Goal: Task Accomplishment & Management: Use online tool/utility

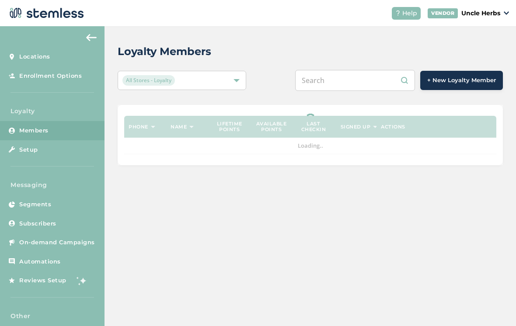
click at [372, 78] on input "text" at bounding box center [355, 80] width 120 height 21
click at [366, 85] on input "text" at bounding box center [355, 80] width 120 height 21
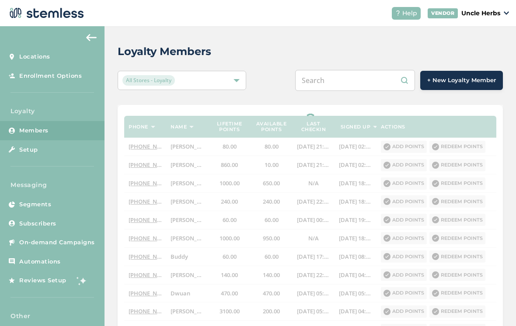
click at [358, 87] on input "text" at bounding box center [355, 80] width 120 height 21
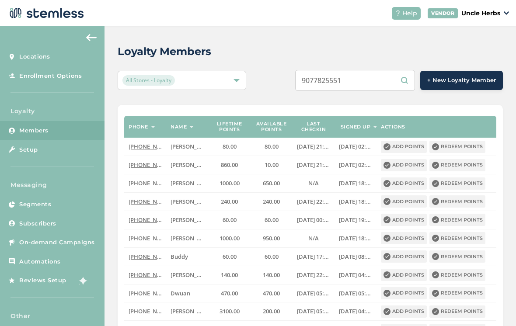
click at [375, 82] on input "9077825551" at bounding box center [355, 80] width 120 height 21
click at [377, 82] on input "9077825551" at bounding box center [355, 80] width 120 height 21
click at [383, 80] on input "9077825551" at bounding box center [355, 80] width 120 height 21
type input "9077825551"
click at [277, 91] on div "Loyalty Members All Stores - Loyalty 9077825551 + New Loyalty Member Phone Name…" at bounding box center [309, 279] width 411 height 506
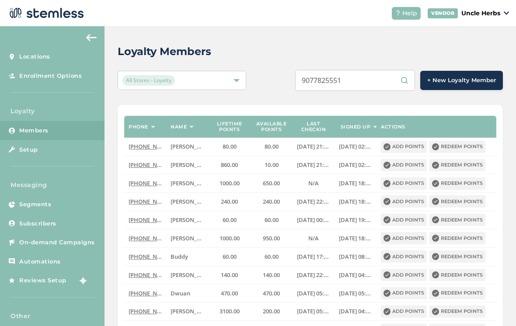
click at [379, 89] on input "9077825551" at bounding box center [355, 80] width 120 height 21
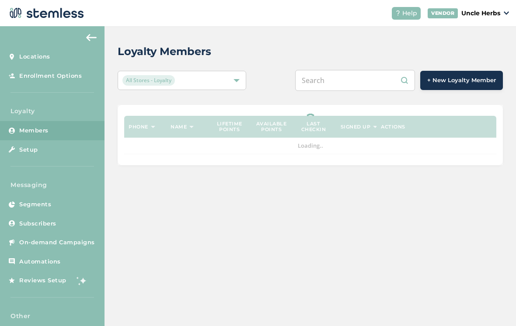
click at [349, 87] on input "text" at bounding box center [355, 80] width 120 height 21
click at [352, 86] on input "text" at bounding box center [355, 80] width 120 height 21
paste input "9077825551"
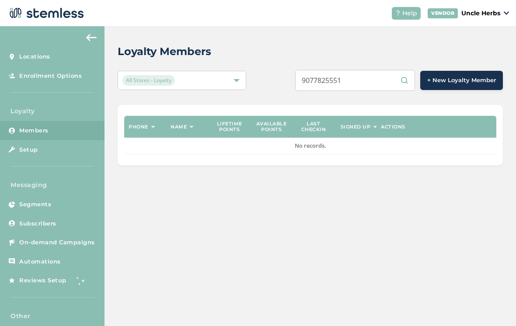
type input "9077825551"
click at [383, 82] on input "9077825551" at bounding box center [355, 80] width 120 height 21
click at [381, 81] on input "9077825551" at bounding box center [355, 80] width 120 height 21
click at [297, 83] on div "9077825551 + New Loyalty Member" at bounding box center [390, 80] width 225 height 21
click at [379, 83] on input "9077825551" at bounding box center [355, 80] width 120 height 21
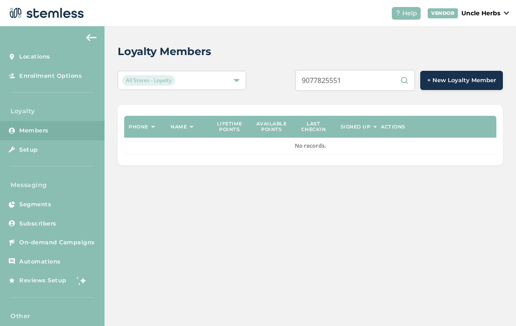
click at [375, 82] on input "9077825551" at bounding box center [355, 80] width 120 height 21
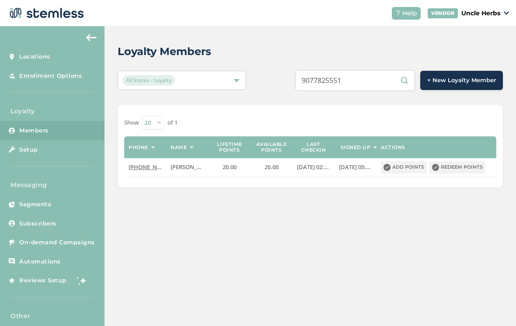
scroll to position [7, 0]
